Goal: Transaction & Acquisition: Download file/media

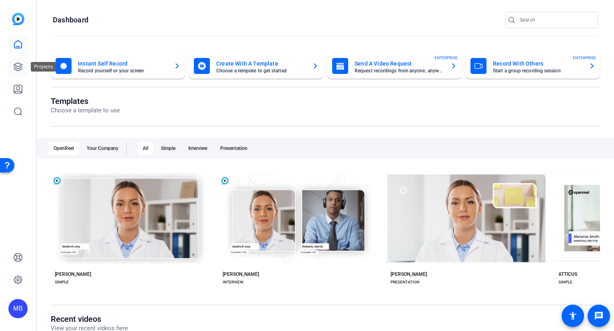
click at [22, 70] on icon at bounding box center [18, 67] width 10 height 10
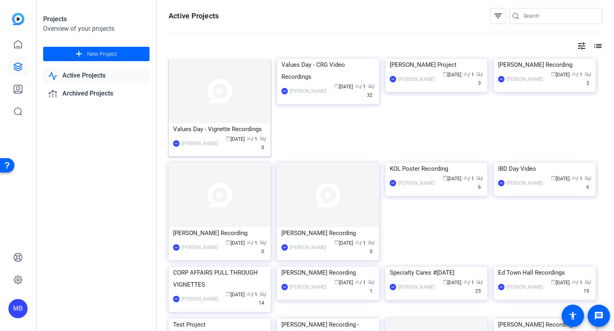
click at [235, 109] on img at bounding box center [220, 91] width 102 height 64
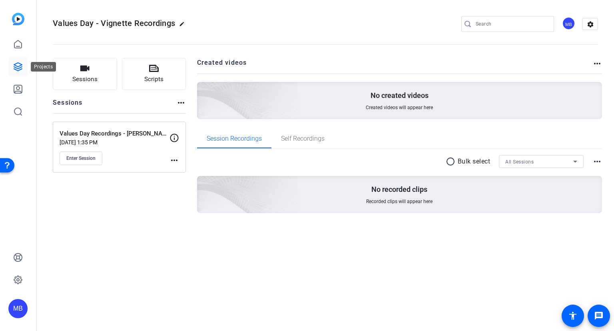
click at [18, 66] on icon at bounding box center [18, 67] width 10 height 10
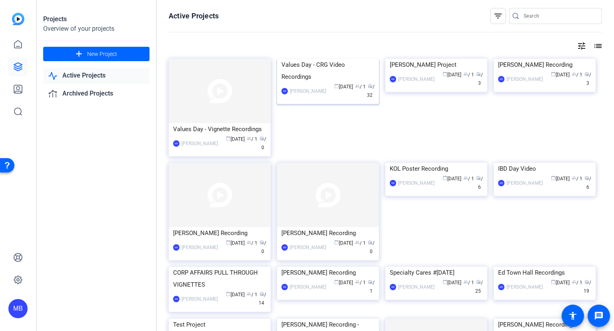
click at [317, 59] on img at bounding box center [328, 59] width 102 height 0
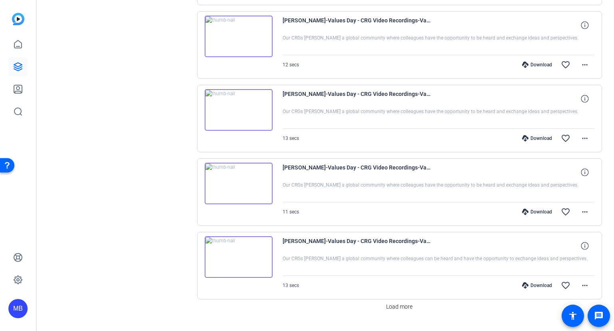
scroll to position [622, 0]
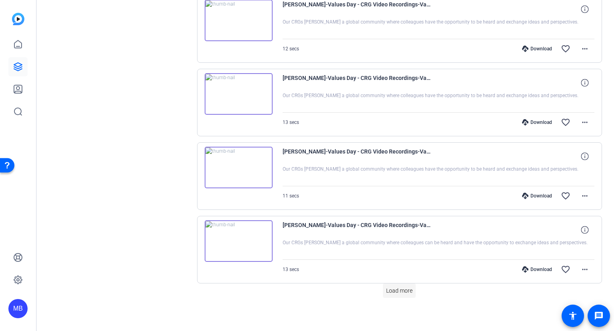
click at [408, 288] on span "Load more" at bounding box center [399, 290] width 26 height 8
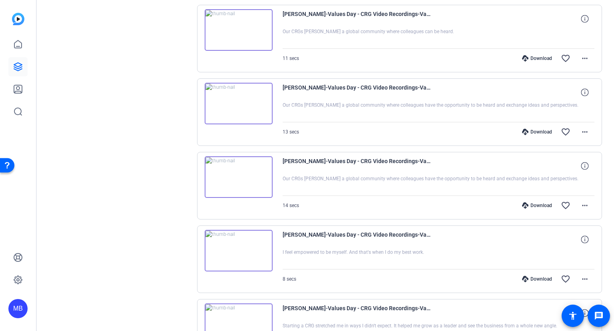
scroll to position [1354, 0]
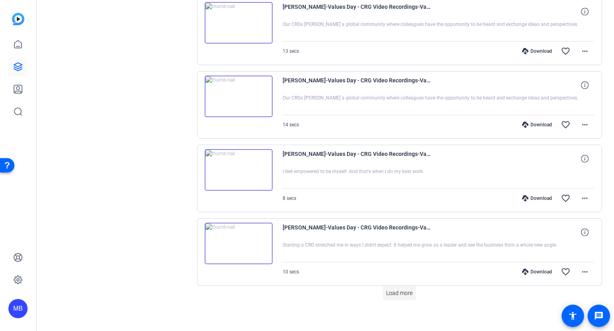
click at [395, 289] on span "Load more" at bounding box center [399, 293] width 26 height 8
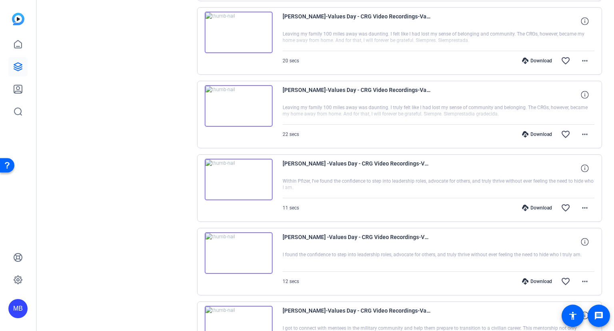
scroll to position [2087, 0]
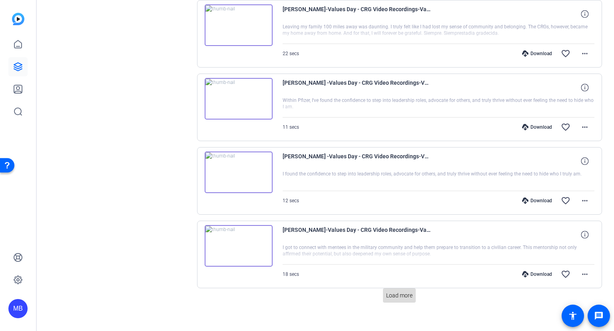
click at [392, 291] on span "Load more" at bounding box center [399, 295] width 26 height 8
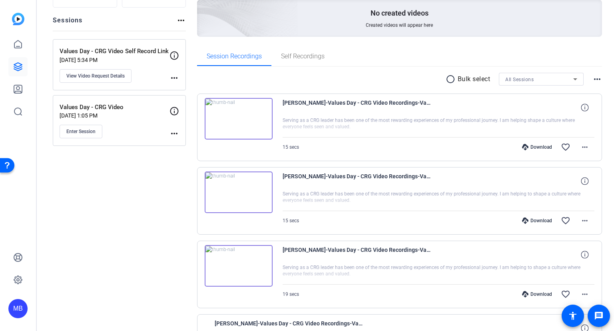
scroll to position [129, 0]
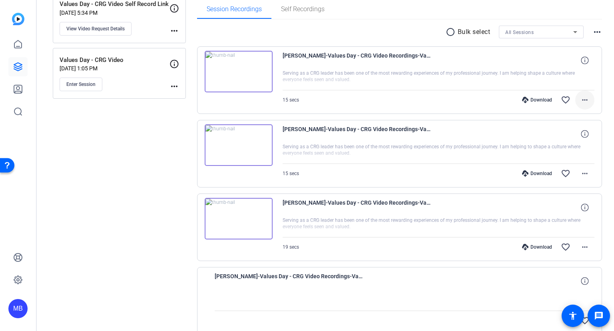
click at [586, 100] on mat-icon "more_horiz" at bounding box center [585, 100] width 10 height 10
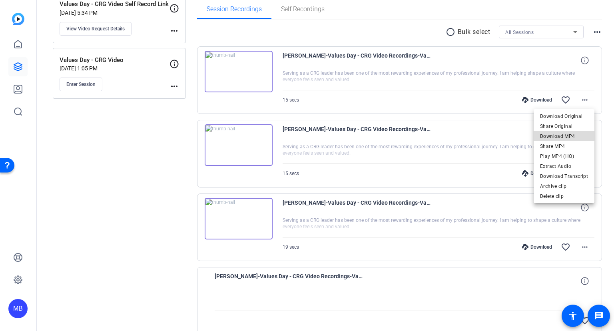
click at [570, 136] on span "Download MP4" at bounding box center [564, 136] width 48 height 10
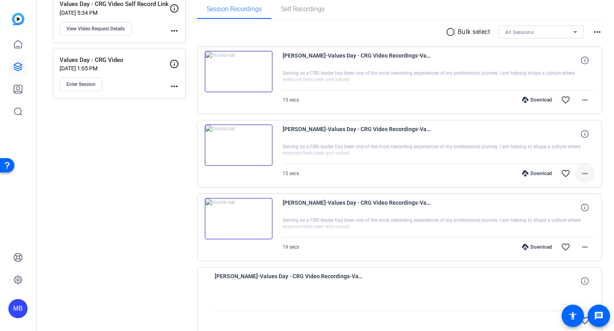
click at [586, 170] on mat-icon "more_horiz" at bounding box center [585, 174] width 10 height 10
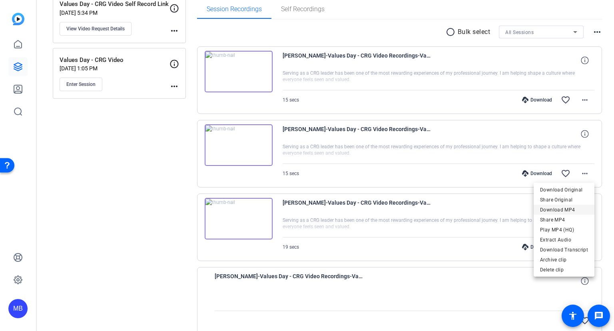
click at [566, 209] on span "Download MP4" at bounding box center [564, 210] width 48 height 10
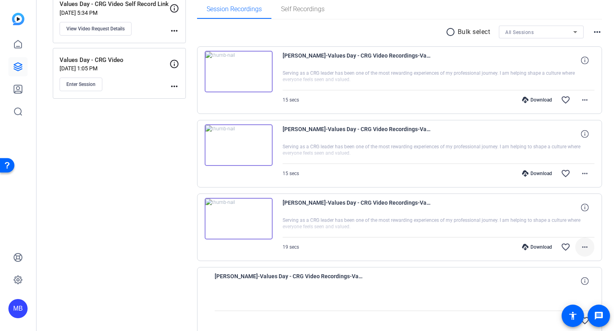
click at [584, 244] on mat-icon "more_horiz" at bounding box center [585, 247] width 10 height 10
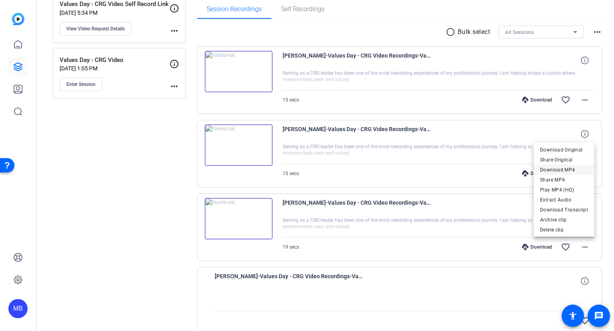
click at [565, 169] on span "Download MP4" at bounding box center [564, 170] width 48 height 10
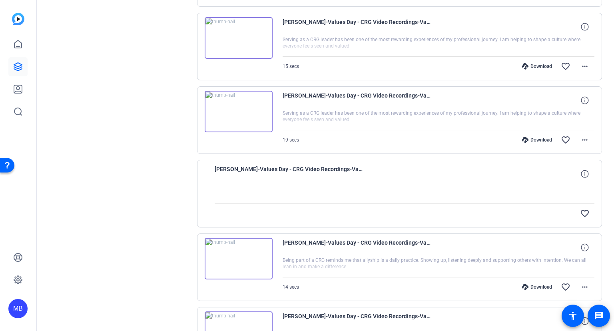
scroll to position [259, 0]
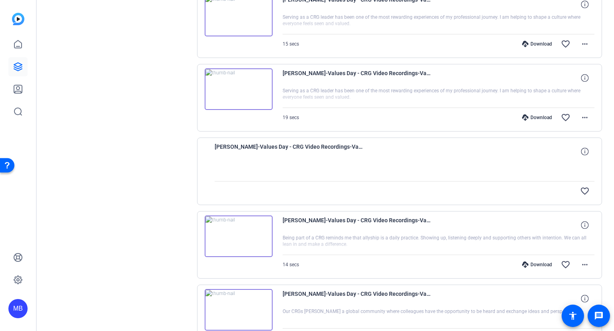
click at [227, 163] on div at bounding box center [405, 171] width 380 height 20
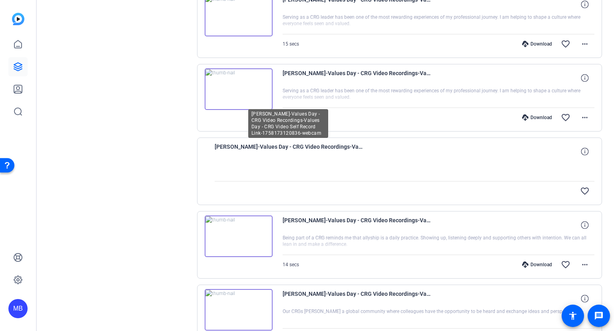
click at [270, 145] on span "[PERSON_NAME]-Values Day - CRG Video Recordings-Values Day - CRG Video Self Rec…" at bounding box center [289, 151] width 148 height 19
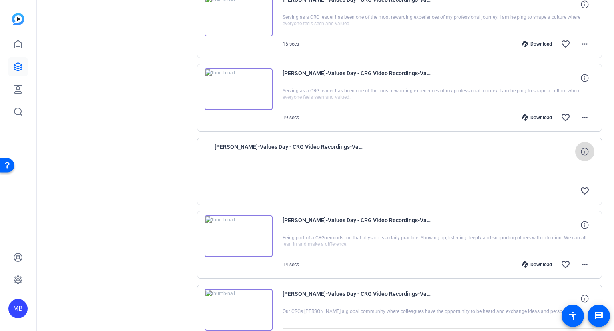
click at [584, 153] on icon at bounding box center [584, 151] width 8 height 8
click at [531, 164] on div at bounding box center [405, 171] width 380 height 20
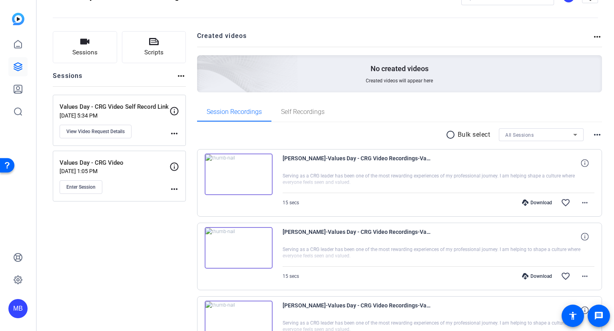
scroll to position [0, 0]
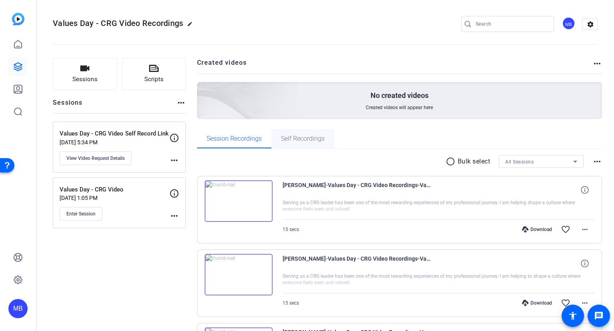
click at [302, 138] on span "Self Recordings" at bounding box center [303, 138] width 44 height 6
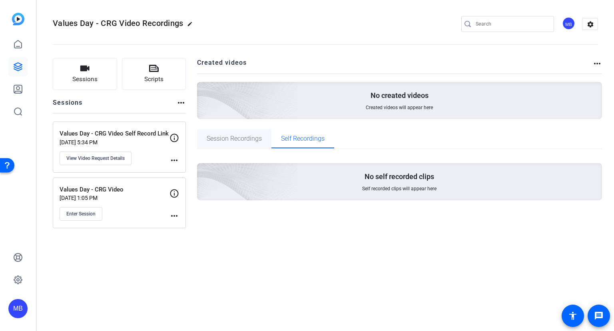
click at [231, 140] on span "Session Recordings" at bounding box center [234, 138] width 55 height 6
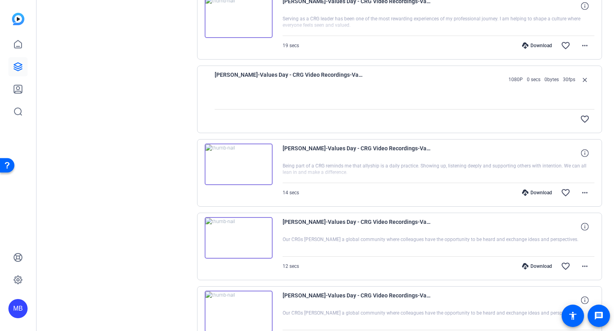
scroll to position [345, 0]
